Goal: Obtain resource: Download file/media

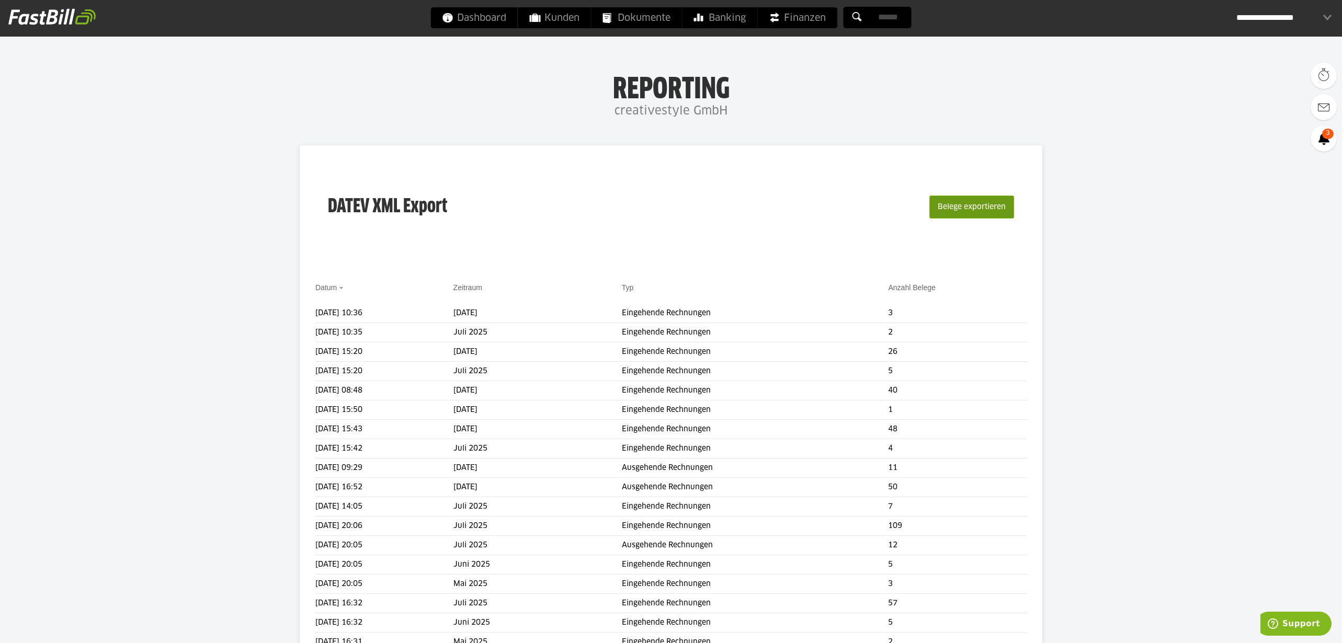
click at [934, 214] on button "Belege exportieren" at bounding box center [972, 207] width 85 height 23
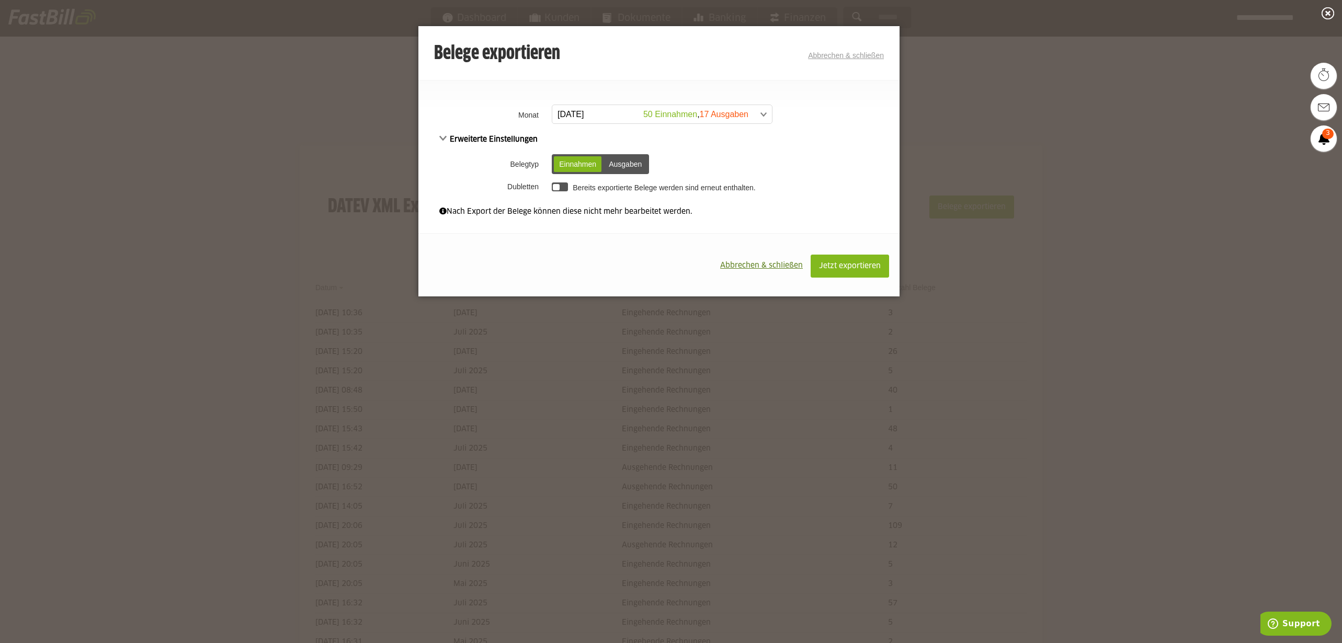
click at [620, 166] on div "Ausgaben" at bounding box center [625, 164] width 43 height 16
click at [676, 117] on span at bounding box center [657, 114] width 220 height 19
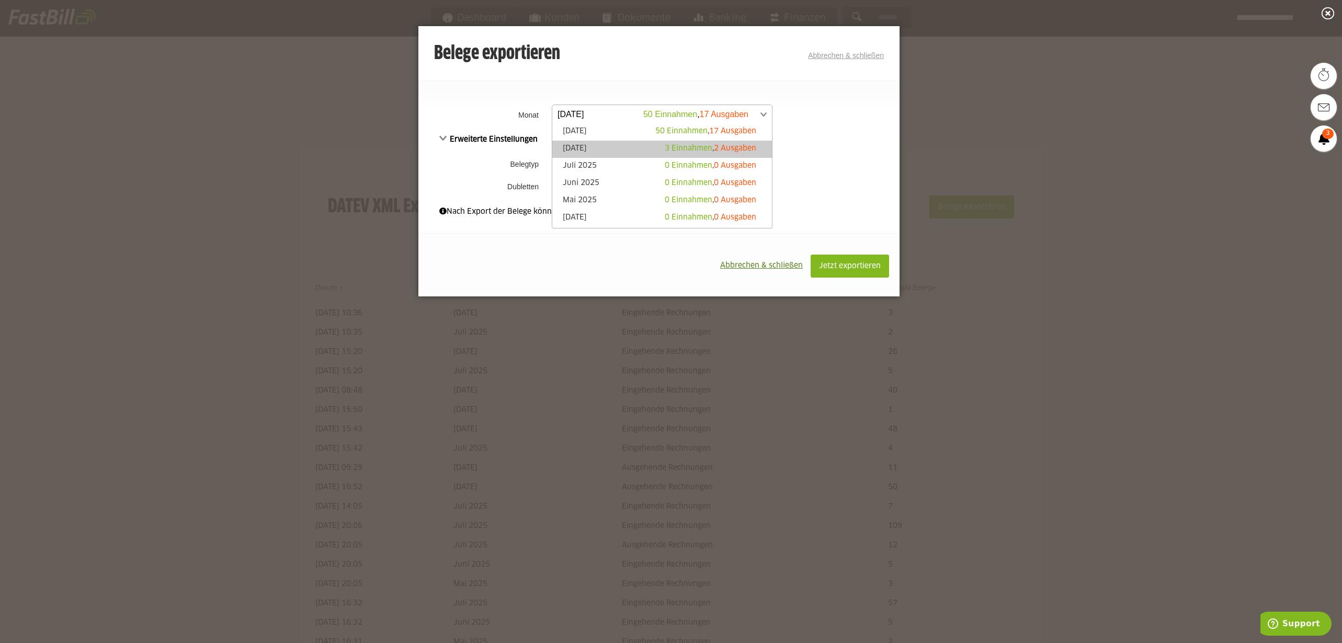
click at [682, 149] on span "3 Einnahmen" at bounding box center [689, 148] width 48 height 7
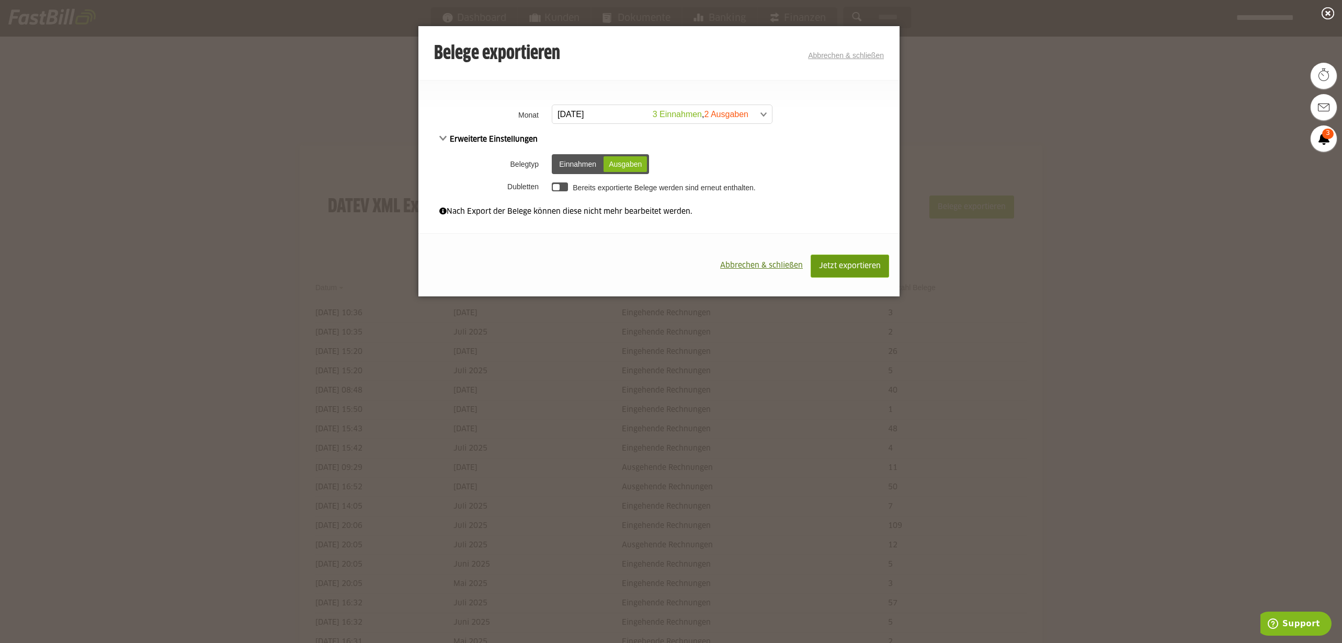
click at [824, 266] on span "Jetzt exportieren" at bounding box center [850, 266] width 62 height 7
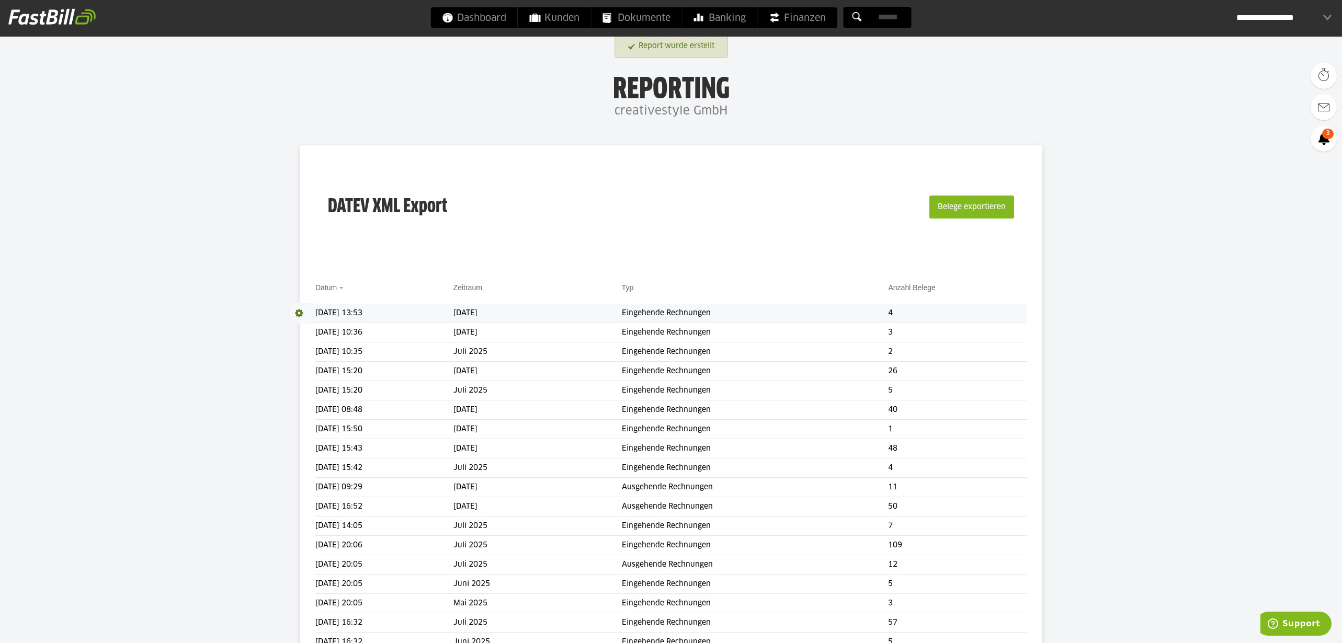
click at [302, 312] on span at bounding box center [302, 313] width 26 height 21
click at [303, 331] on link "Download" at bounding box center [317, 327] width 56 height 12
click at [946, 211] on button "Belege exportieren" at bounding box center [972, 207] width 85 height 23
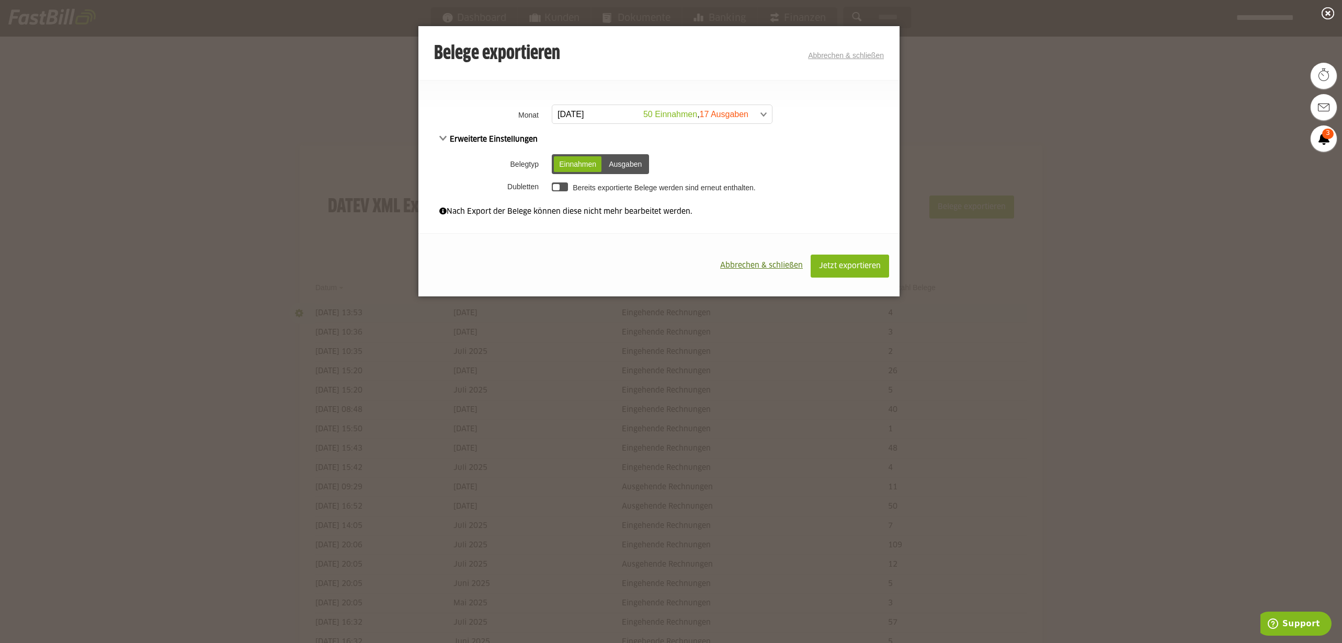
click at [682, 115] on span at bounding box center [657, 114] width 220 height 19
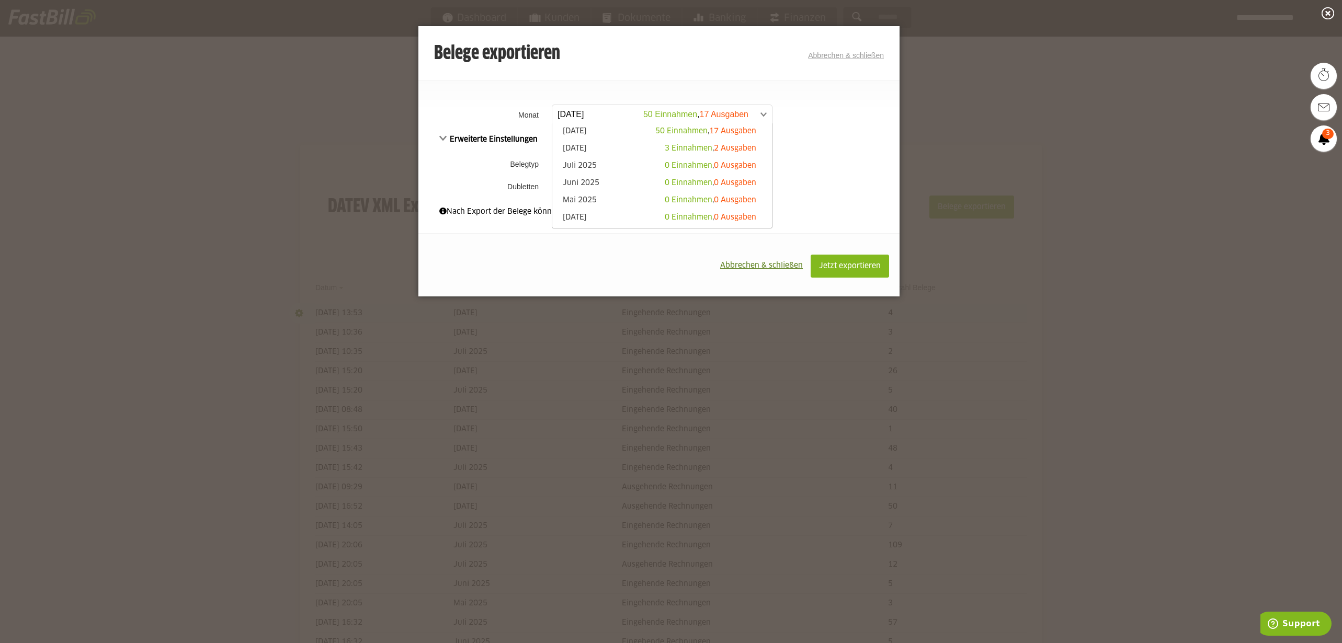
click at [824, 144] on div "Erweiterte Einstellungen Belegtyp Einnahmen Ausgaben Einnahmen Ausgaben Dublett…" at bounding box center [658, 164] width 481 height 62
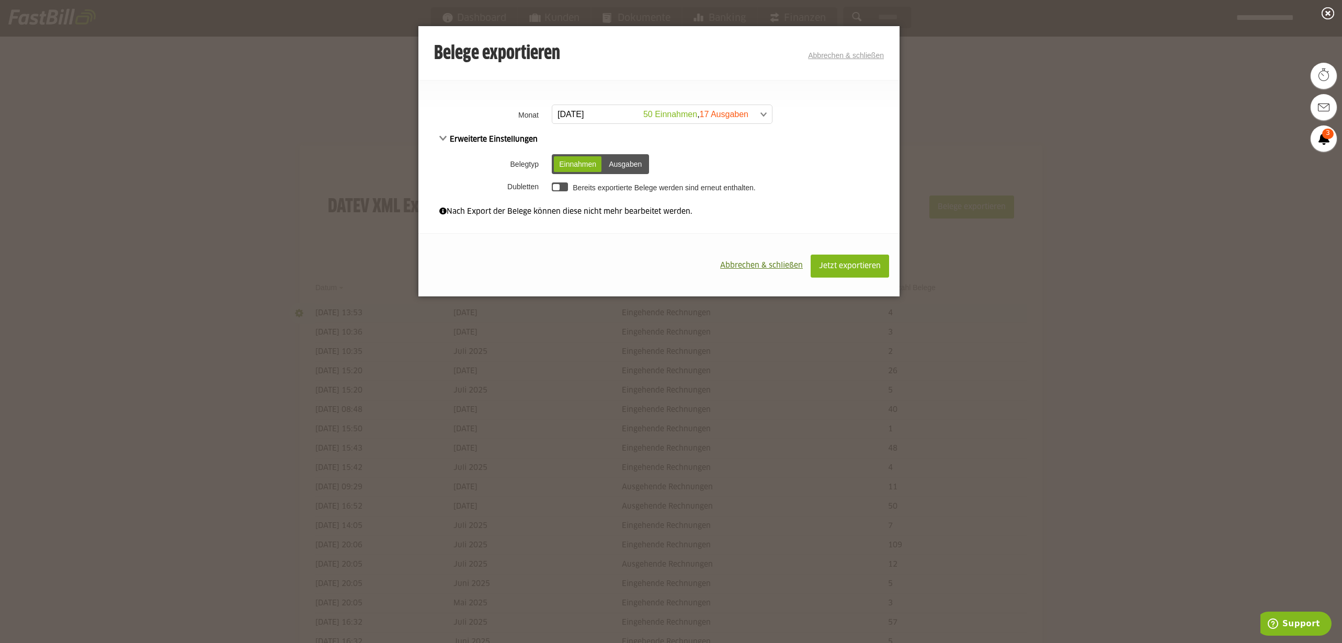
click at [764, 259] on button "Abbrechen & schließen" at bounding box center [761, 266] width 98 height 22
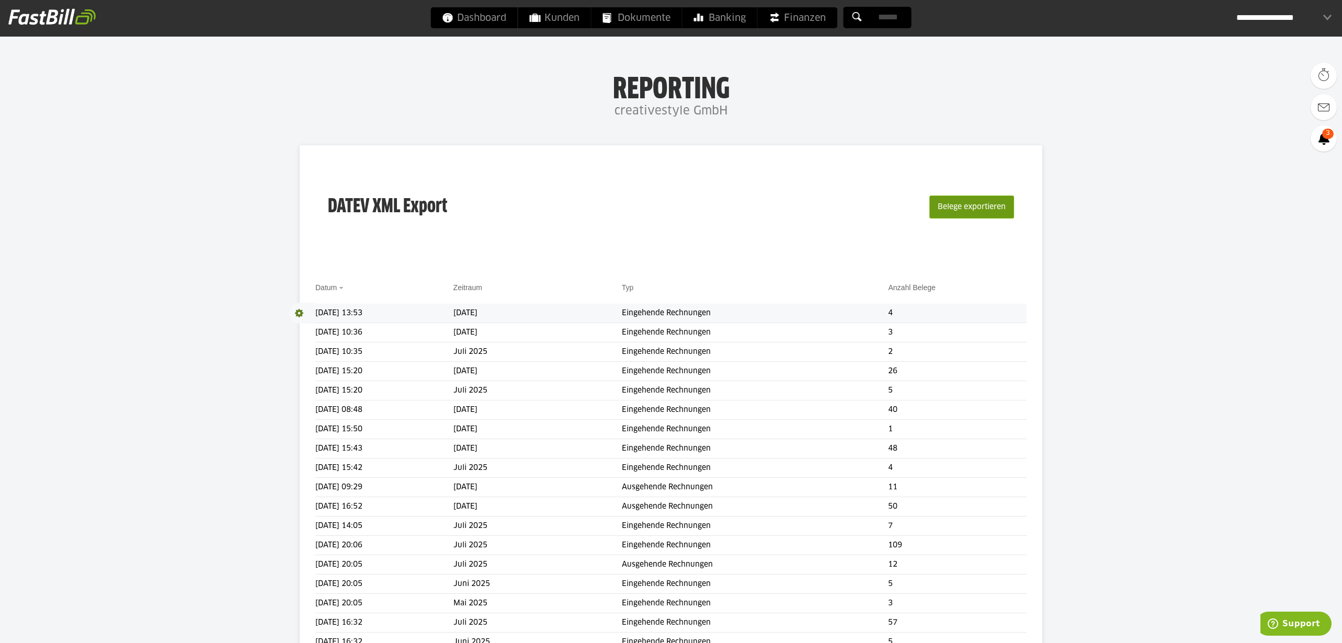
click at [973, 206] on button "Belege exportieren" at bounding box center [972, 207] width 85 height 23
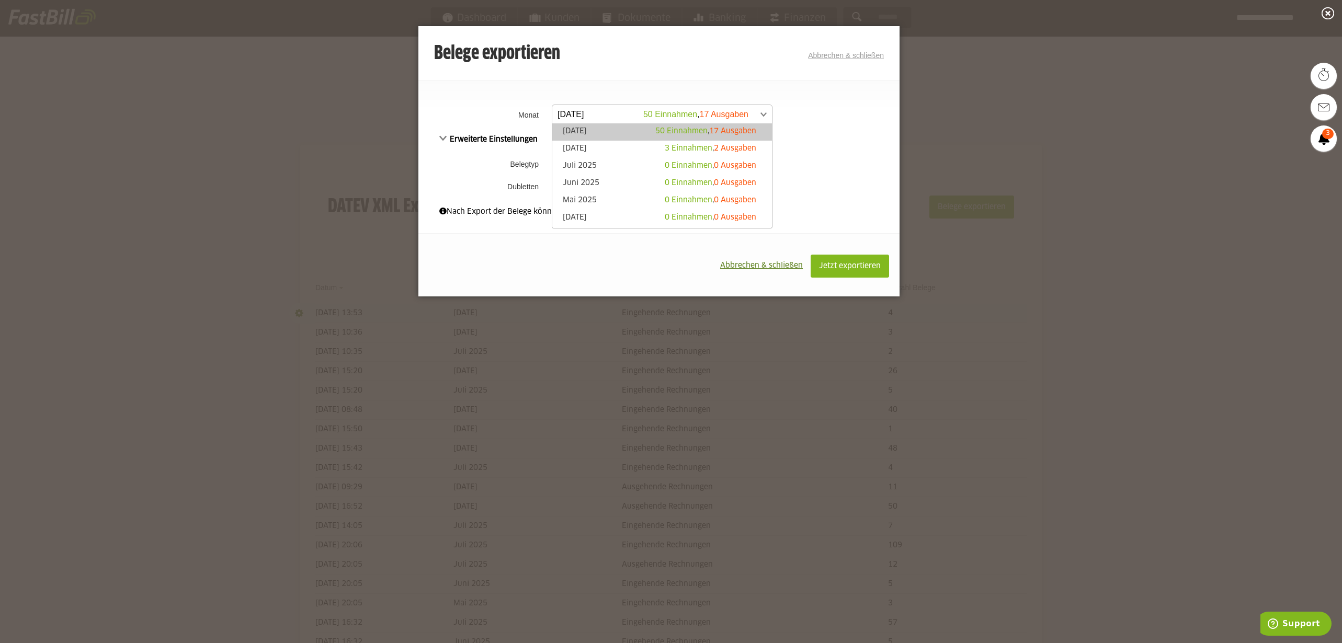
click at [724, 112] on span at bounding box center [657, 114] width 220 height 19
click at [766, 263] on span "Abbrechen & schließen" at bounding box center [761, 265] width 83 height 7
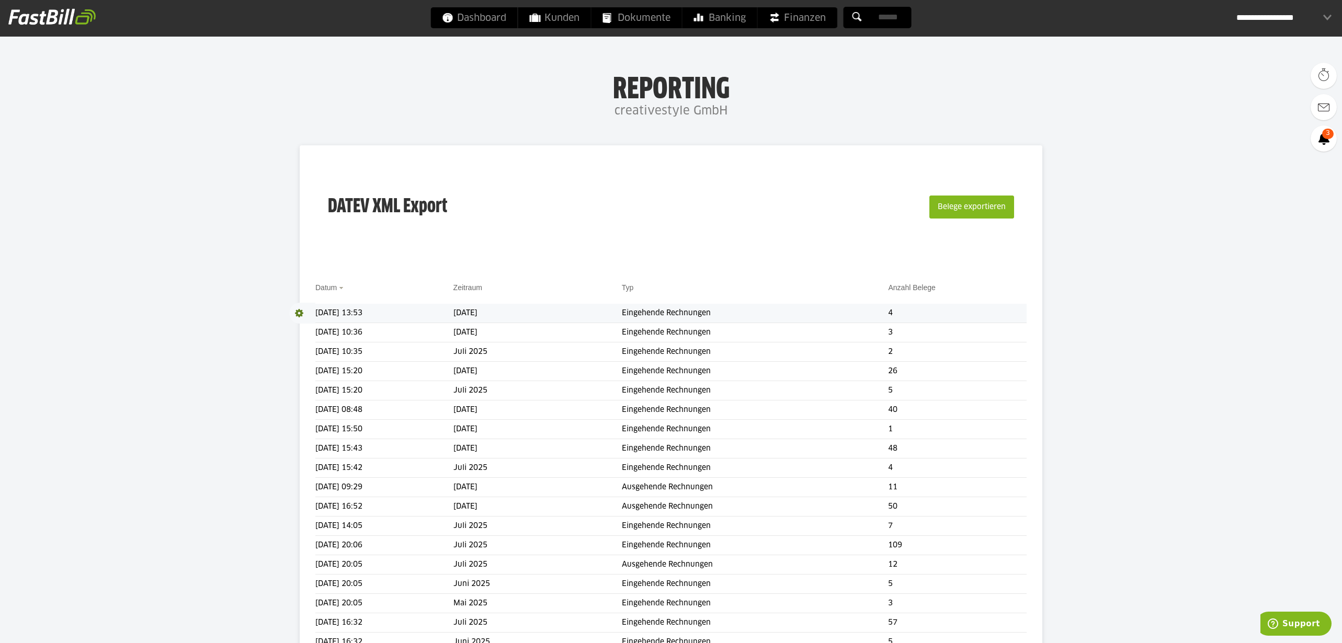
click at [644, 18] on span "Dokumente" at bounding box center [636, 17] width 67 height 21
